Goal: Transaction & Acquisition: Purchase product/service

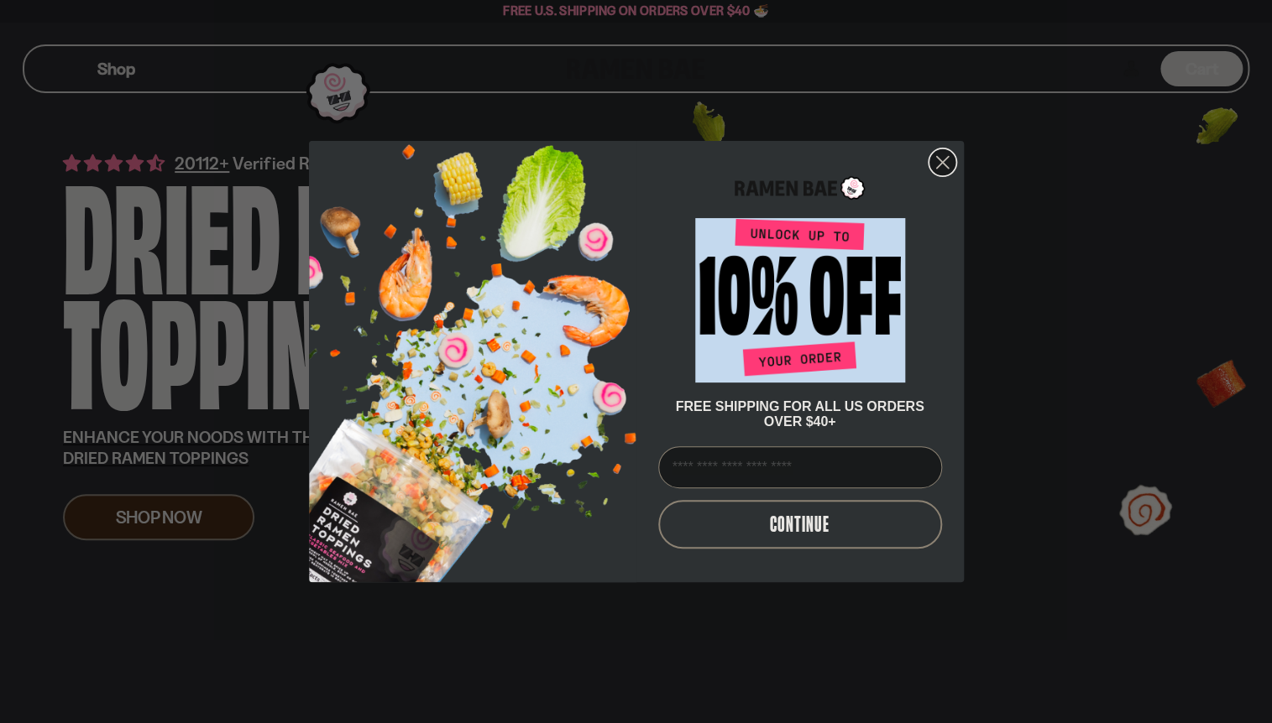
click at [948, 157] on circle "Close dialog" at bounding box center [941, 163] width 28 height 28
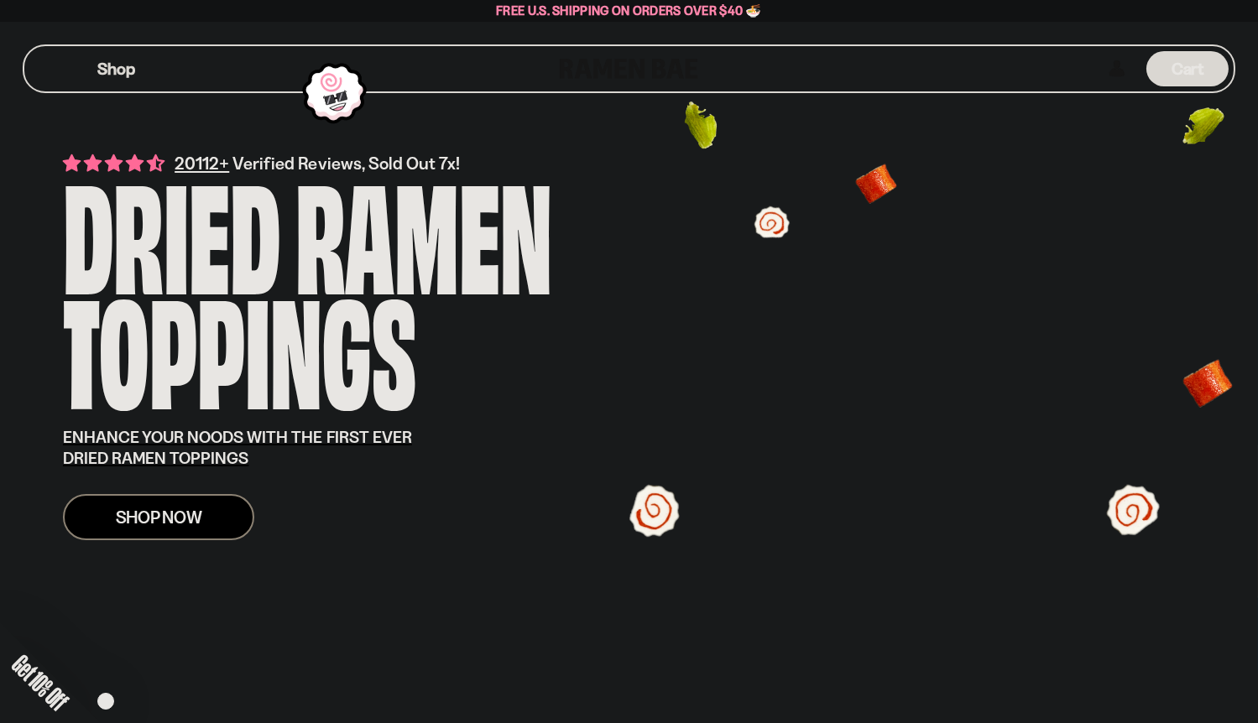
click at [129, 521] on span "Shop Now" at bounding box center [159, 518] width 86 height 18
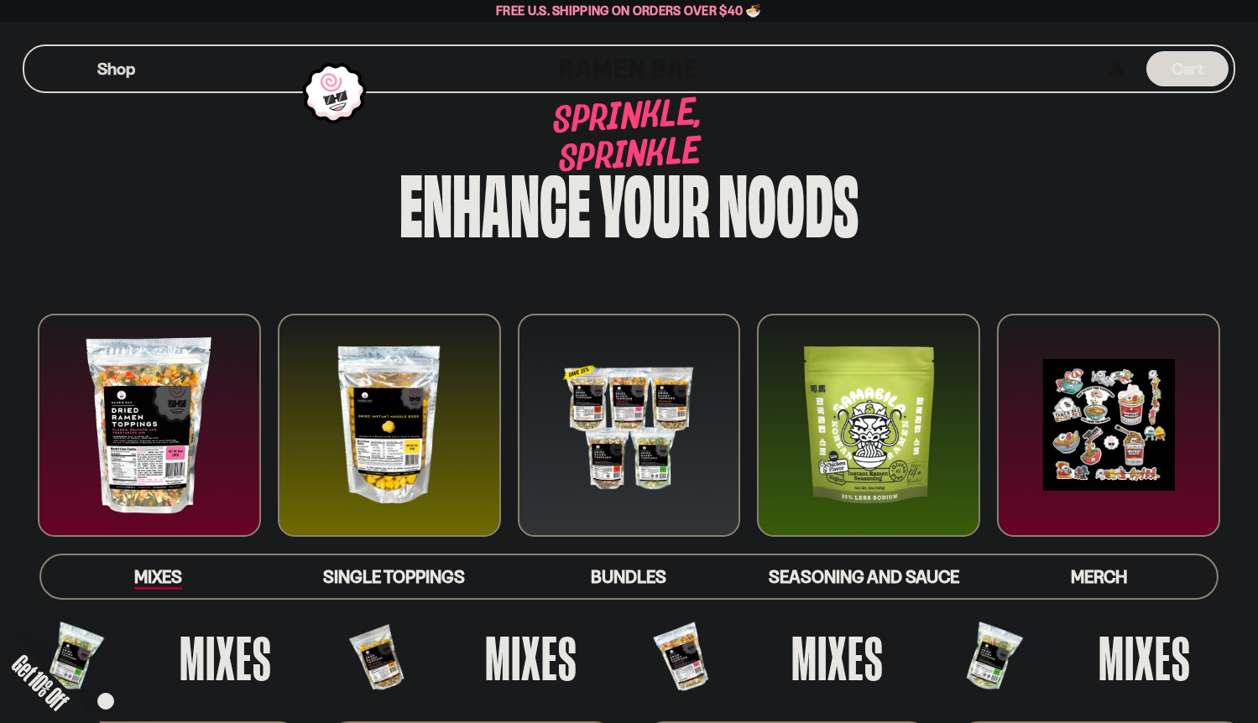
click at [176, 574] on span "Mixes" at bounding box center [158, 579] width 48 height 24
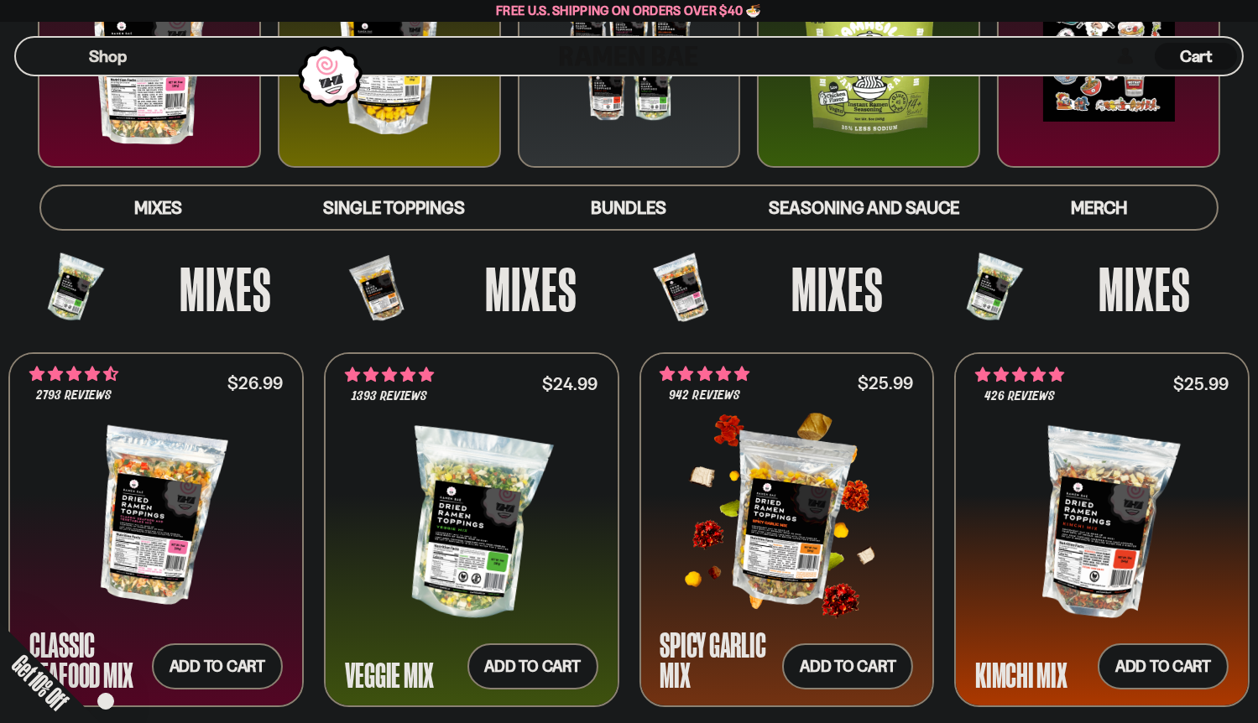
scroll to position [118, 0]
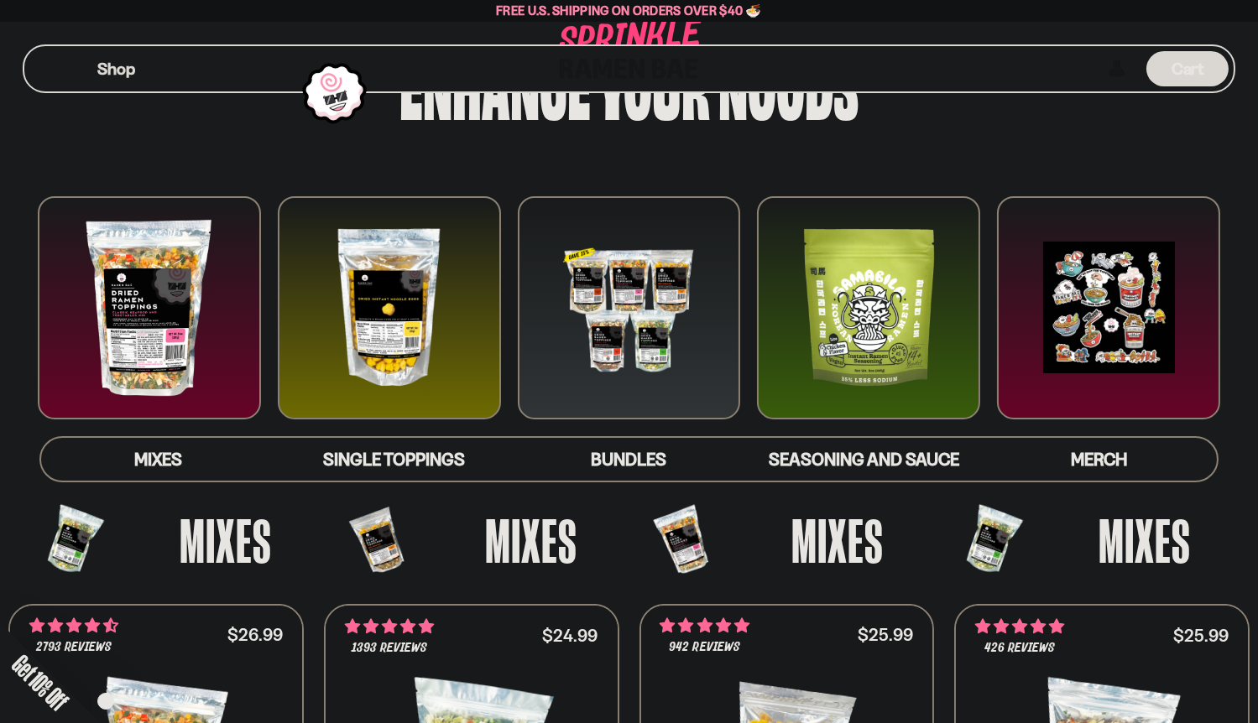
click at [631, 344] on div at bounding box center [629, 307] width 223 height 223
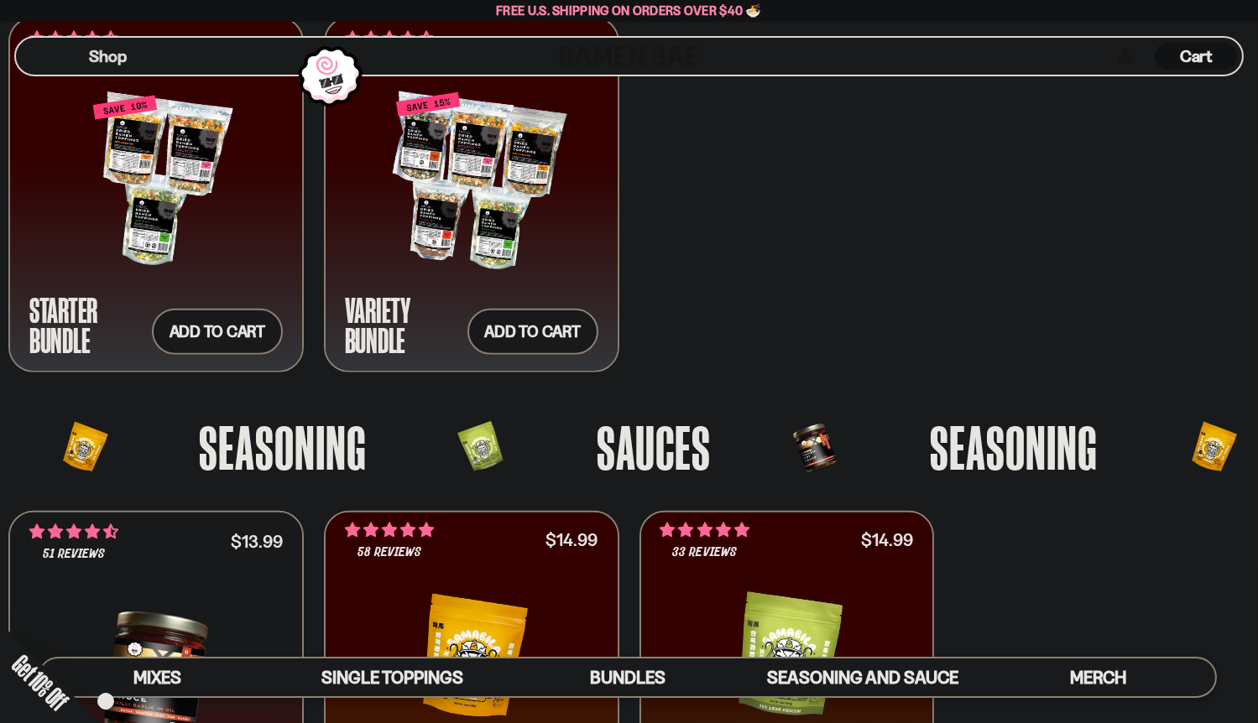
scroll to position [3486, 0]
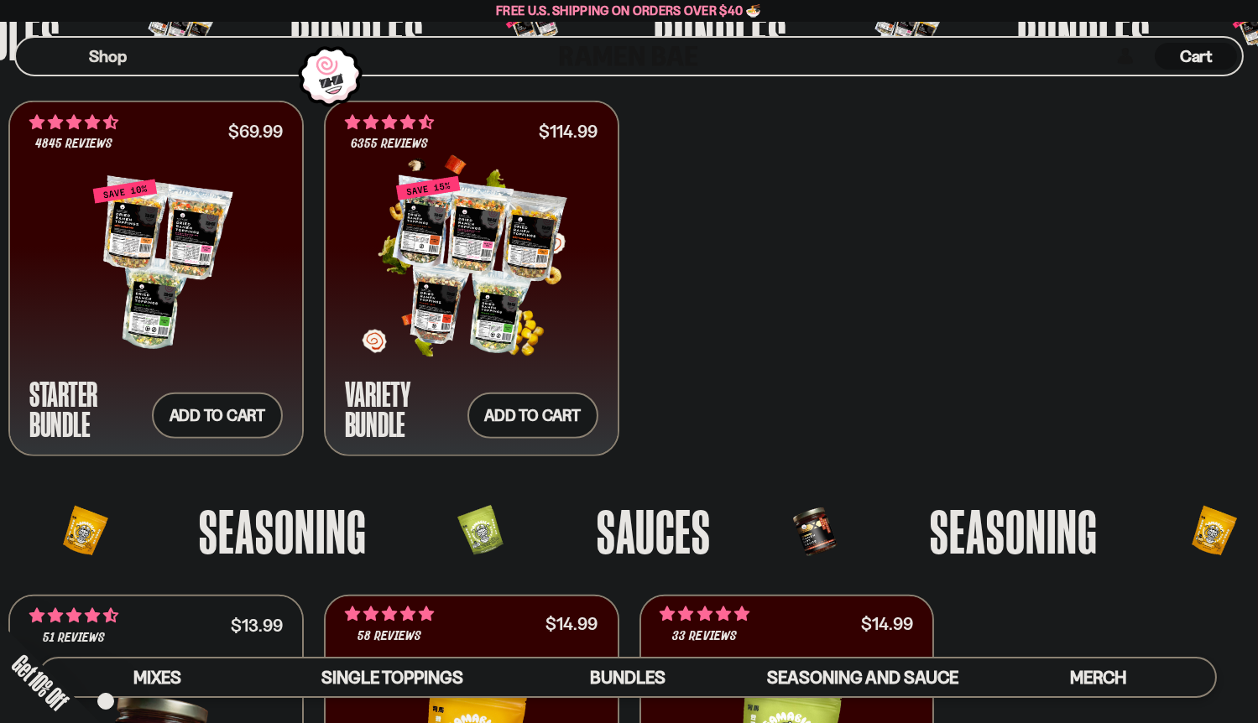
click at [499, 296] on div at bounding box center [471, 265] width 253 height 173
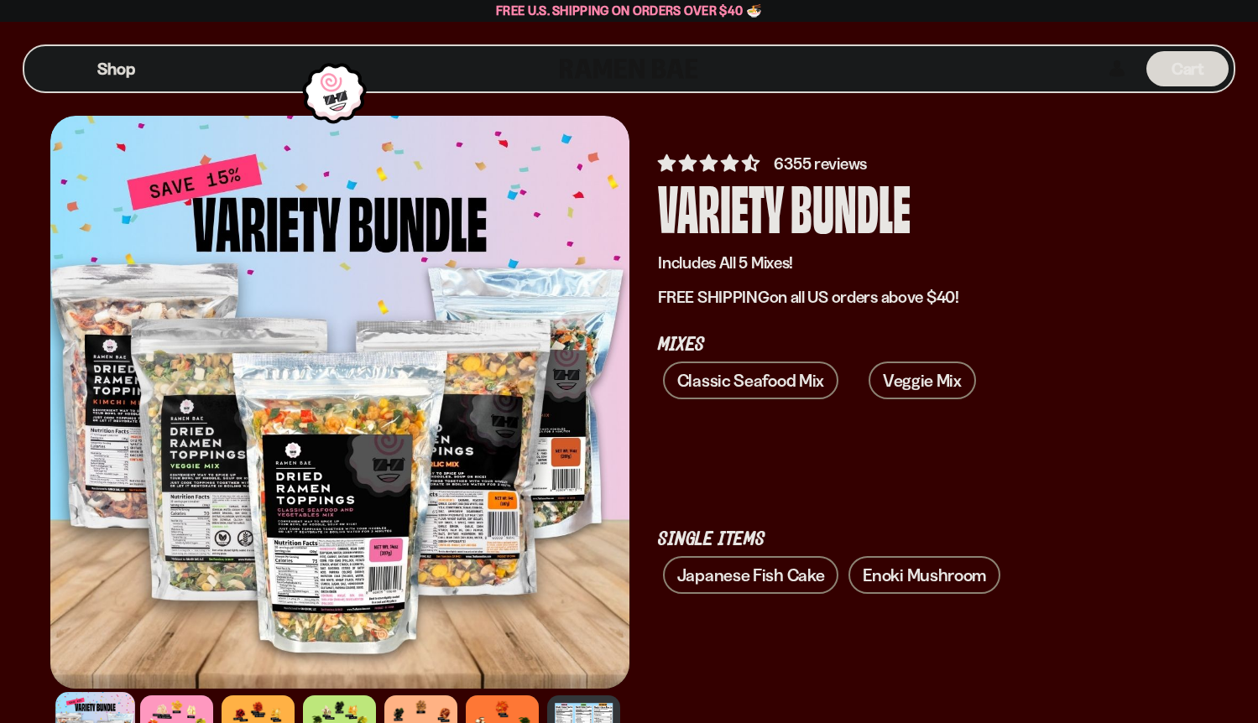
scroll to position [84, 0]
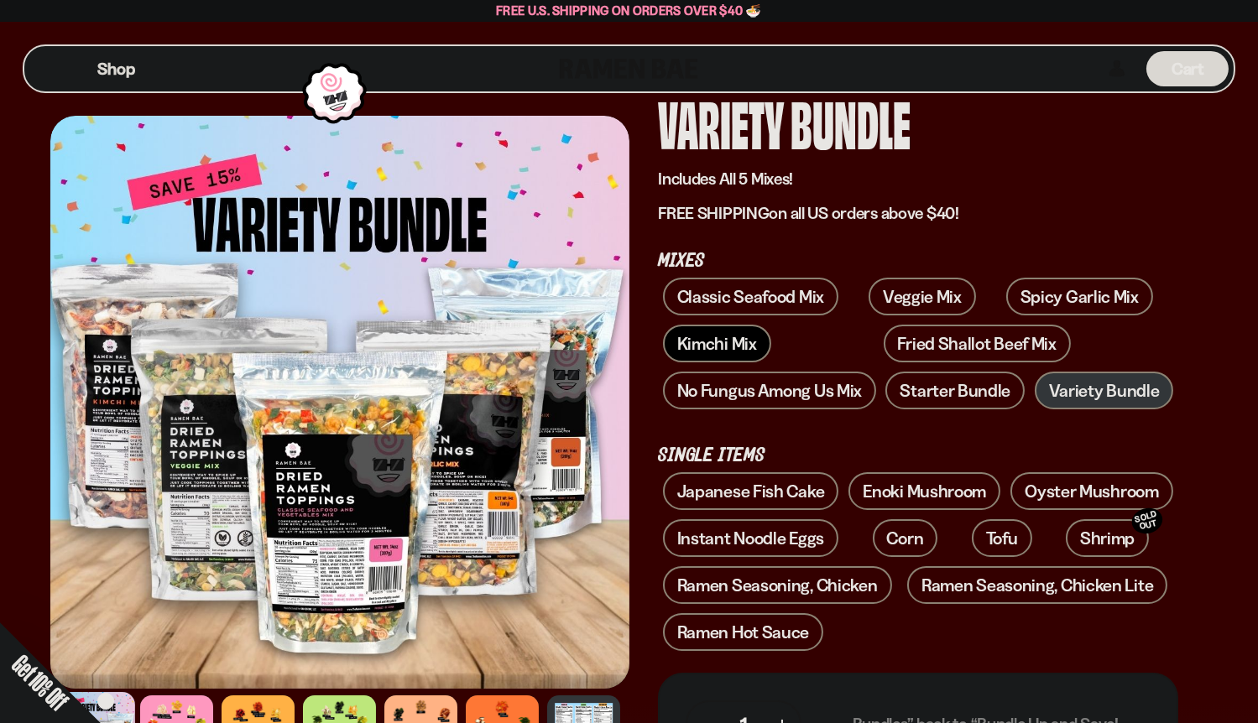
click at [719, 348] on link "Kimchi Mix" at bounding box center [717, 344] width 108 height 38
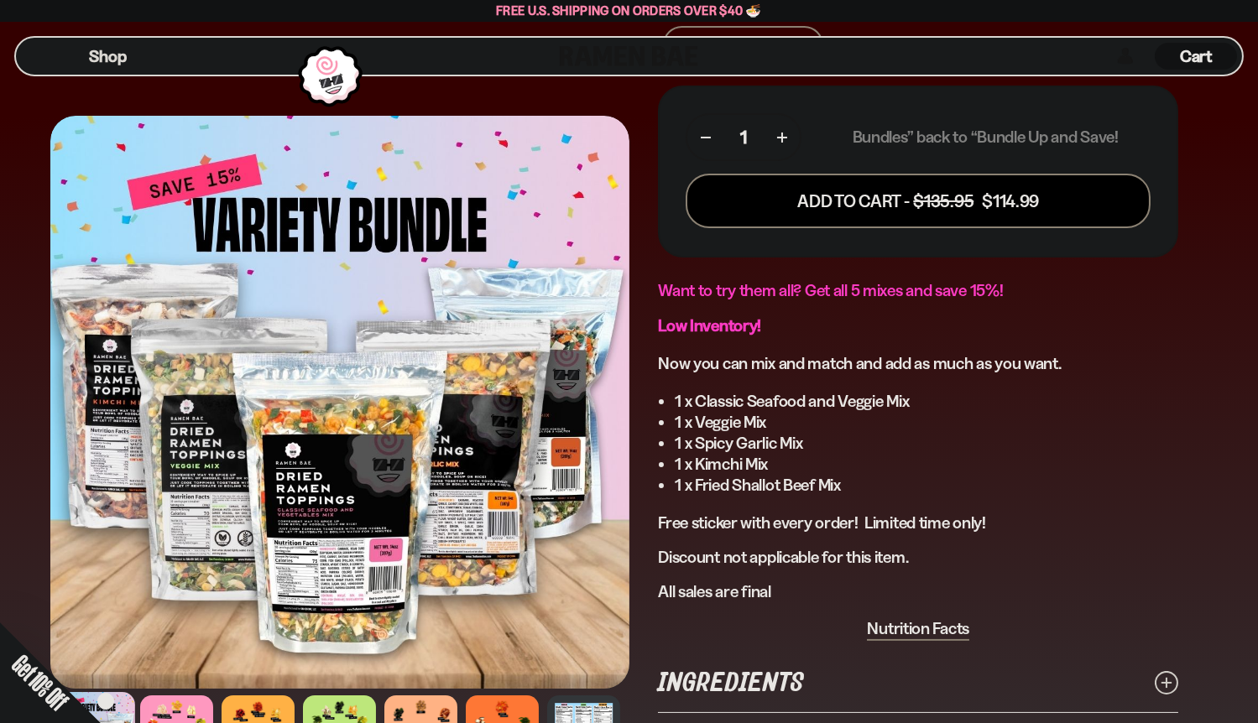
scroll to position [923, 0]
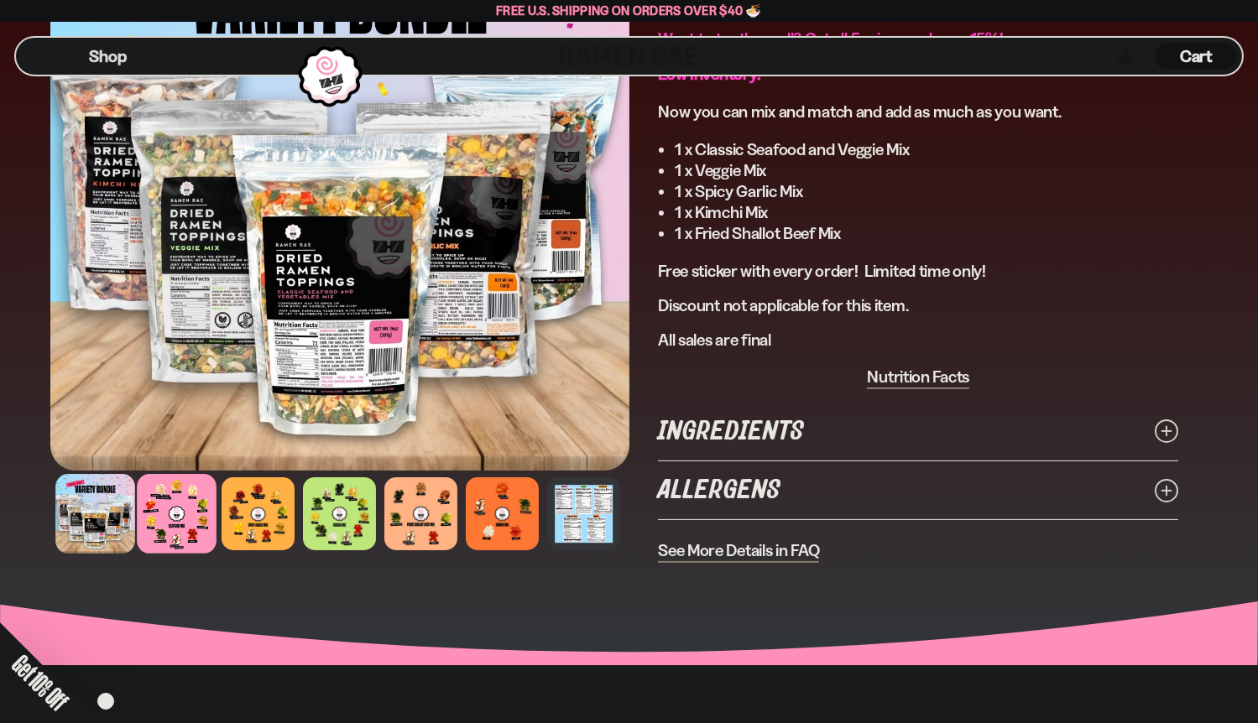
click at [199, 526] on div at bounding box center [177, 514] width 80 height 80
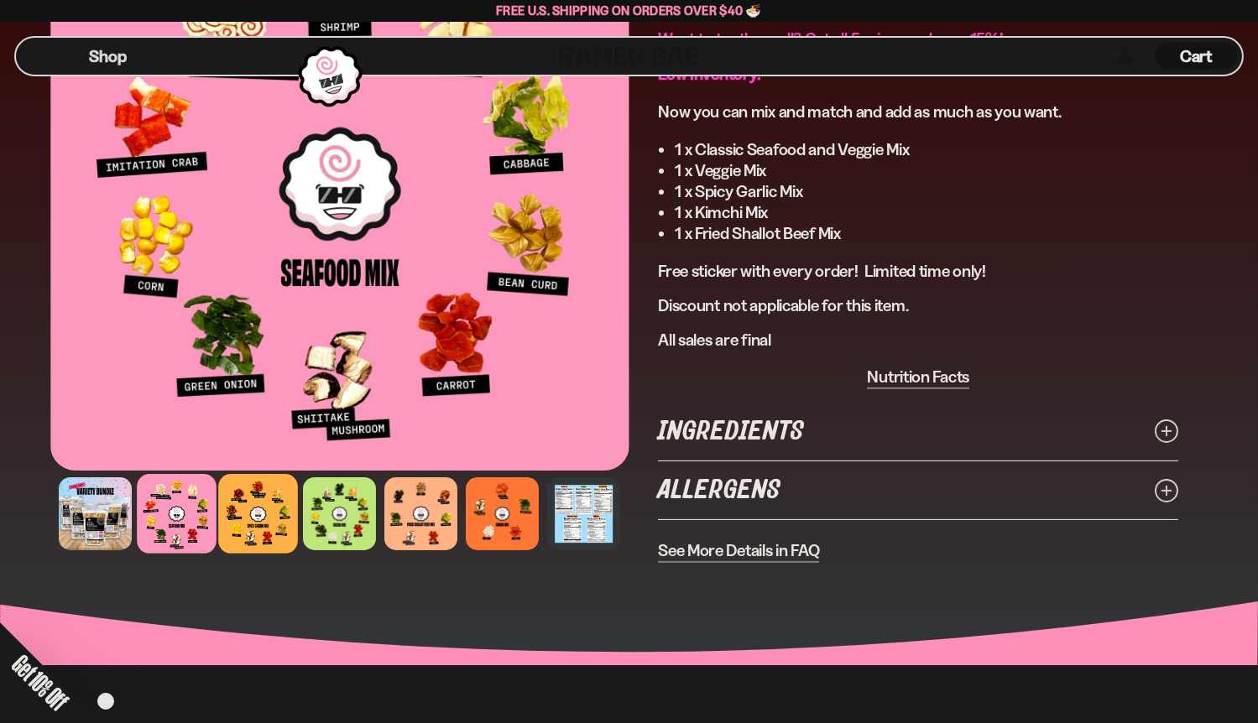
click at [272, 519] on div at bounding box center [258, 514] width 80 height 80
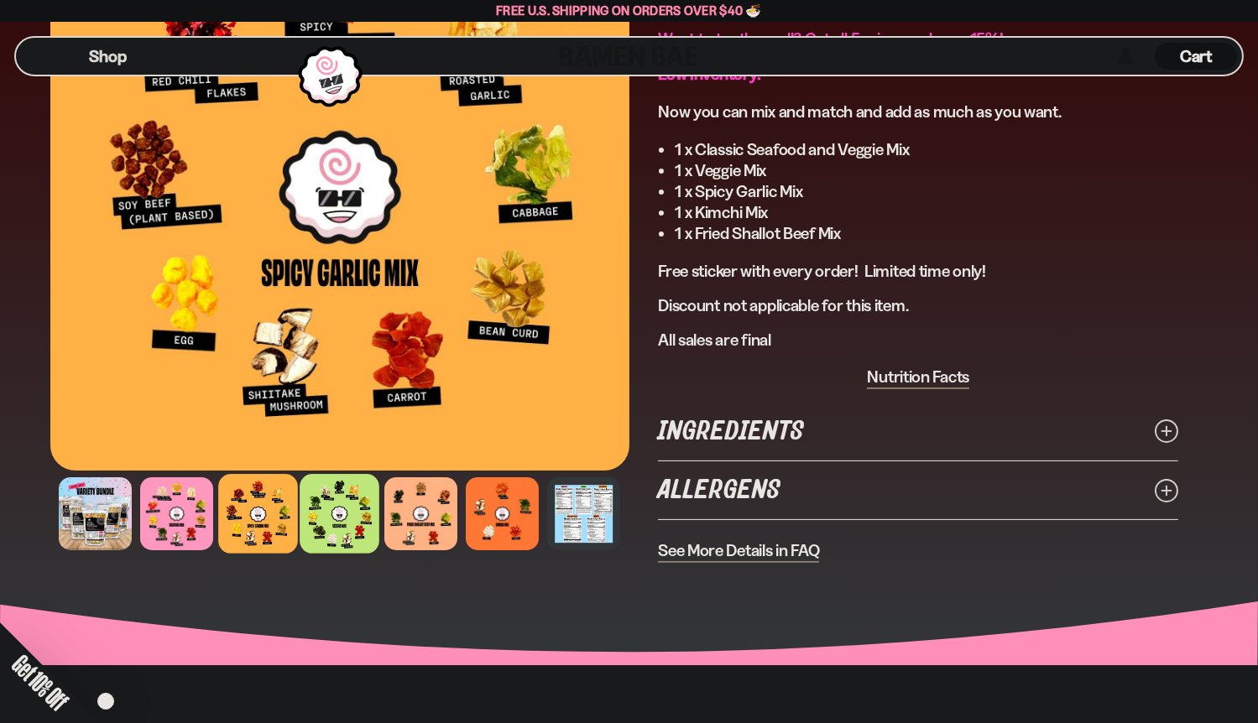
click at [333, 520] on div at bounding box center [340, 514] width 80 height 80
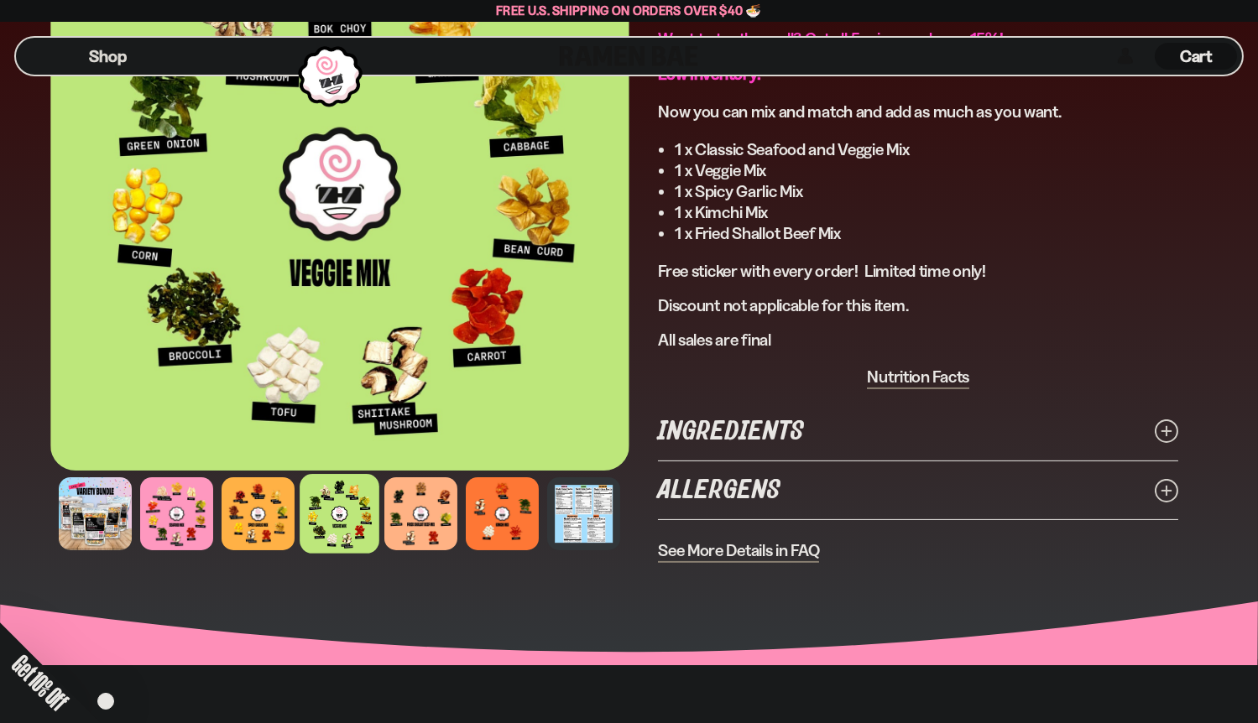
click at [333, 520] on div at bounding box center [340, 514] width 80 height 80
click at [406, 526] on div at bounding box center [421, 514] width 80 height 80
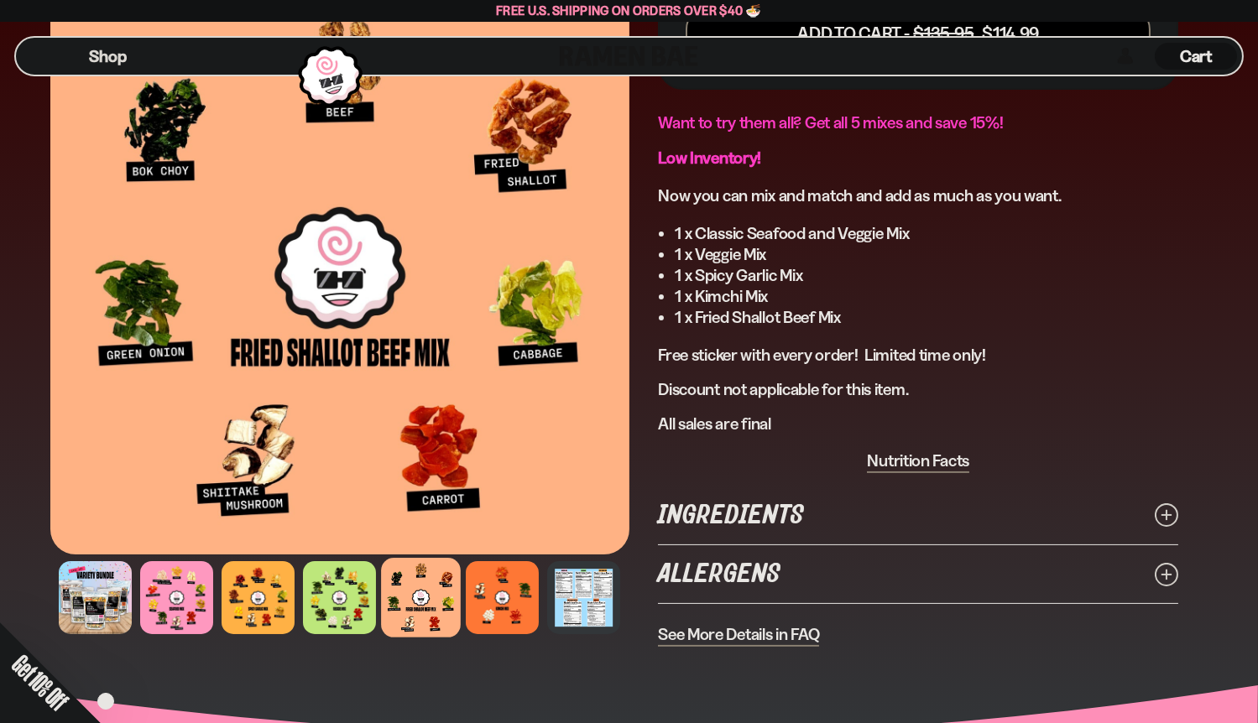
scroll to position [755, 0]
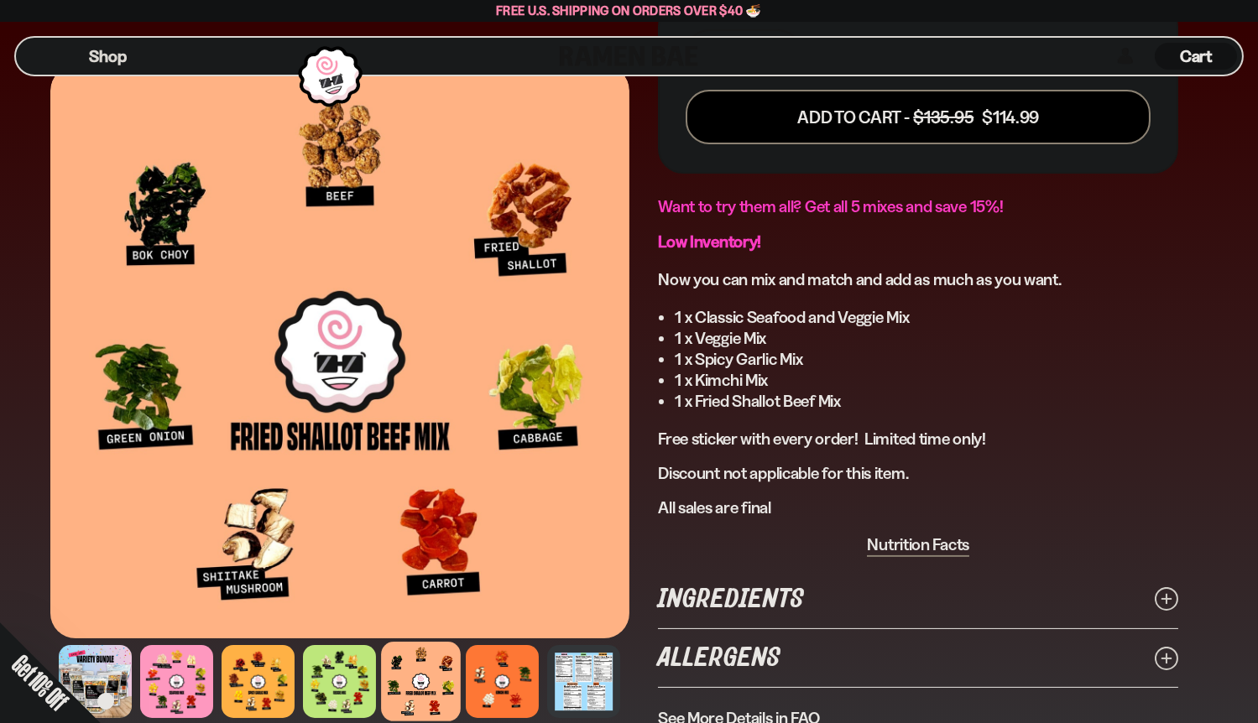
click at [420, 682] on div at bounding box center [421, 682] width 80 height 80
click at [488, 661] on div at bounding box center [502, 682] width 80 height 80
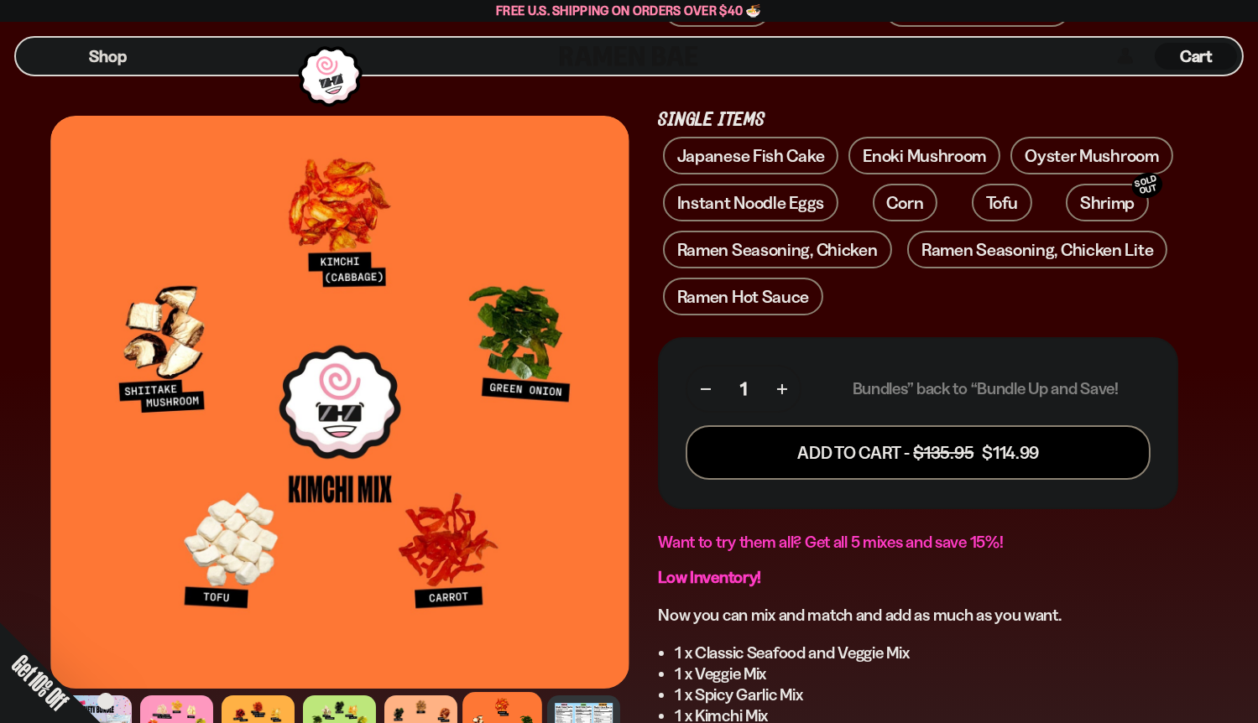
scroll to position [252, 0]
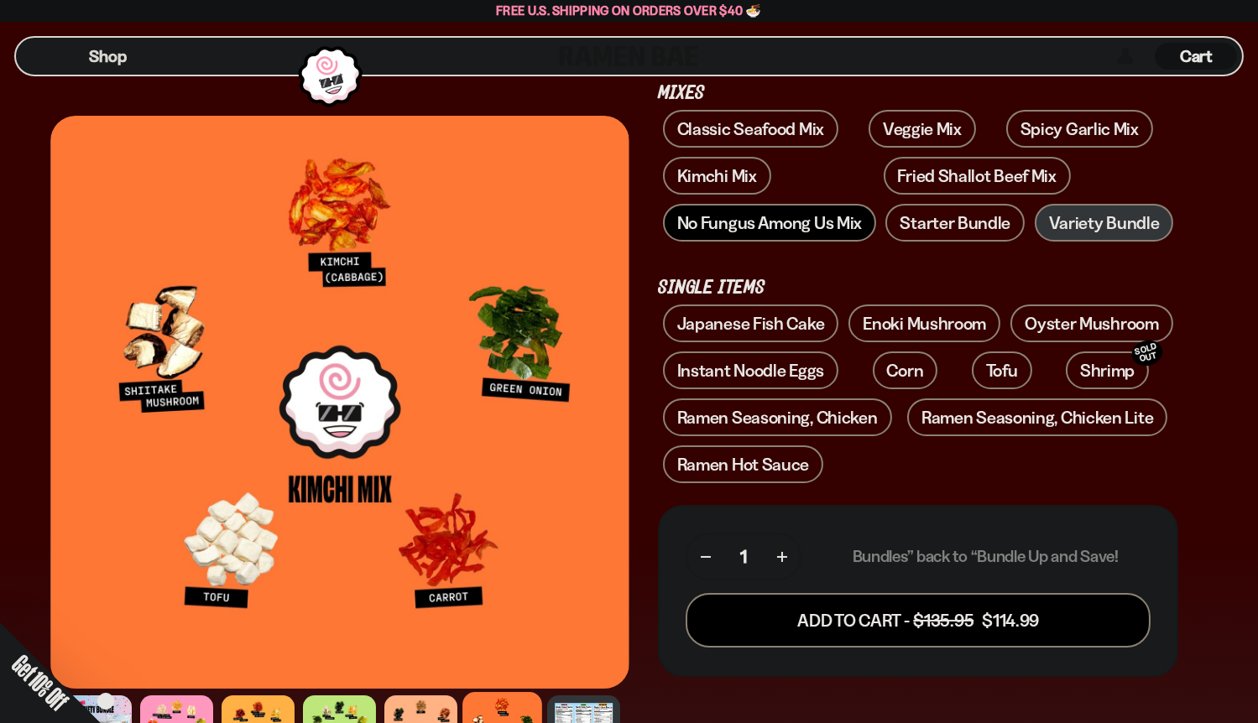
click at [741, 221] on link "No Fungus Among Us Mix" at bounding box center [769, 223] width 213 height 38
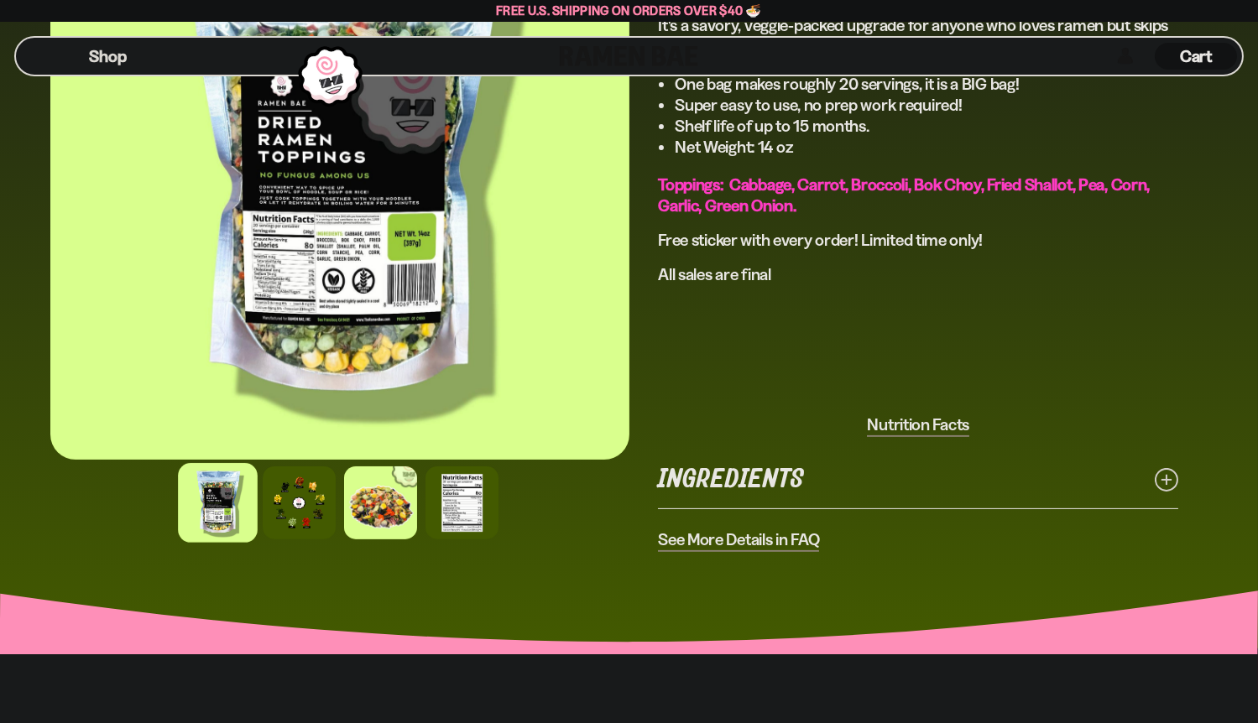
scroll to position [1175, 0]
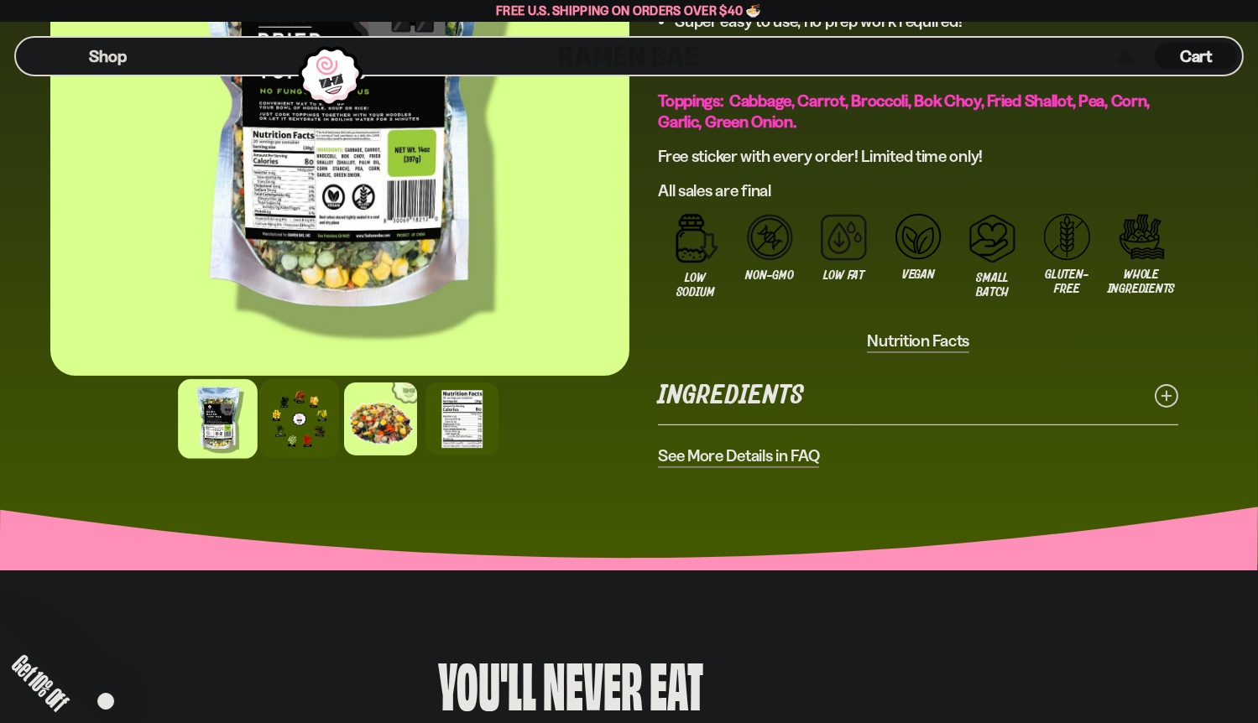
click at [303, 427] on div at bounding box center [299, 419] width 80 height 80
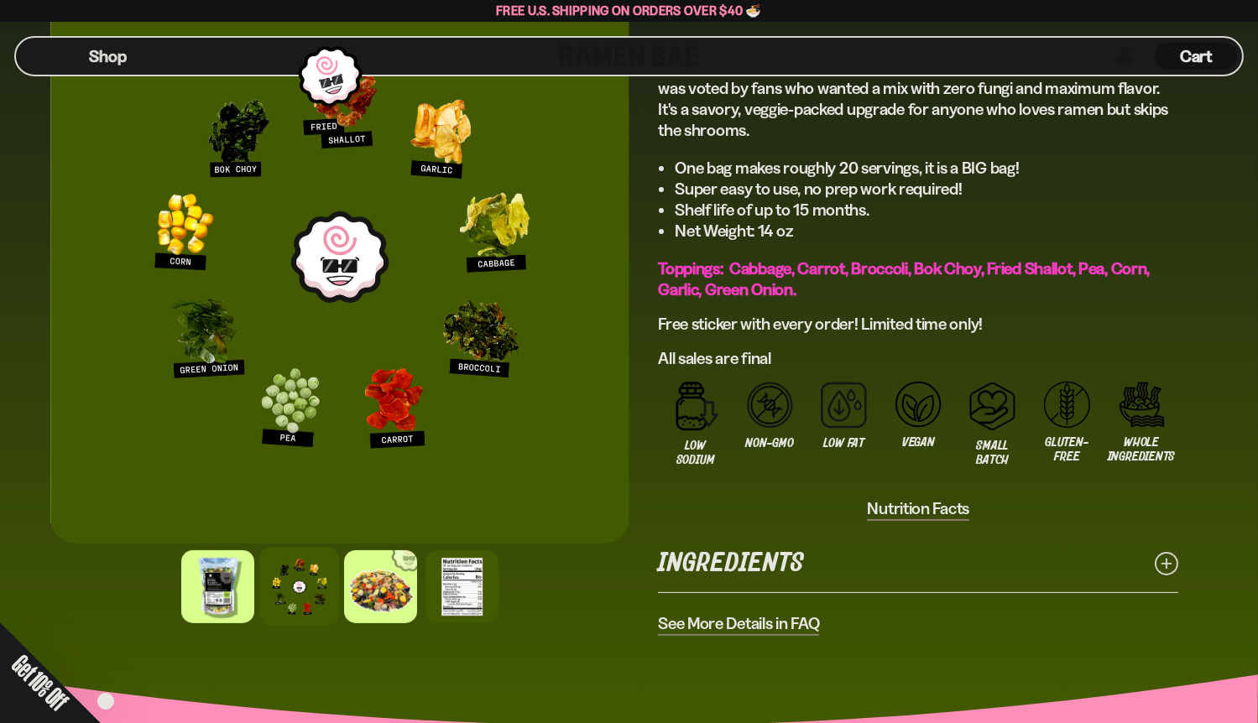
scroll to position [588, 0]
